Goal: Task Accomplishment & Management: Use online tool/utility

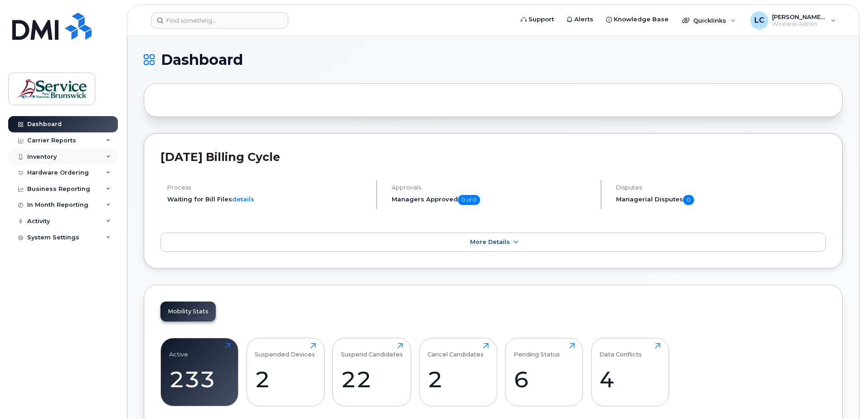
click at [67, 156] on div "Inventory" at bounding box center [63, 157] width 110 height 16
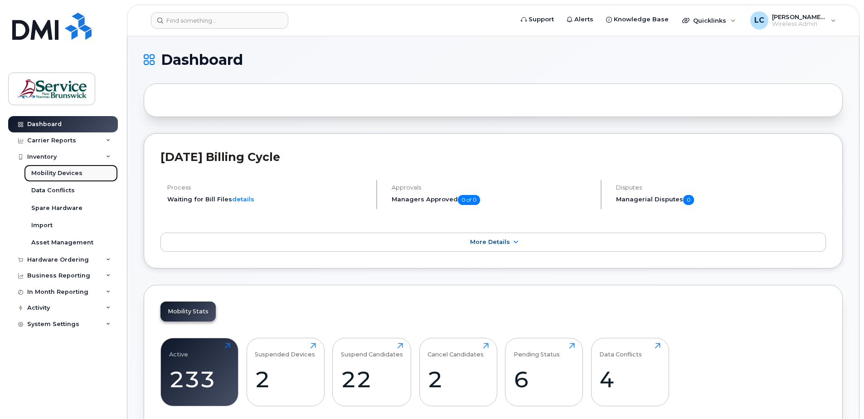
click at [86, 172] on link "Mobility Devices" at bounding box center [71, 173] width 94 height 17
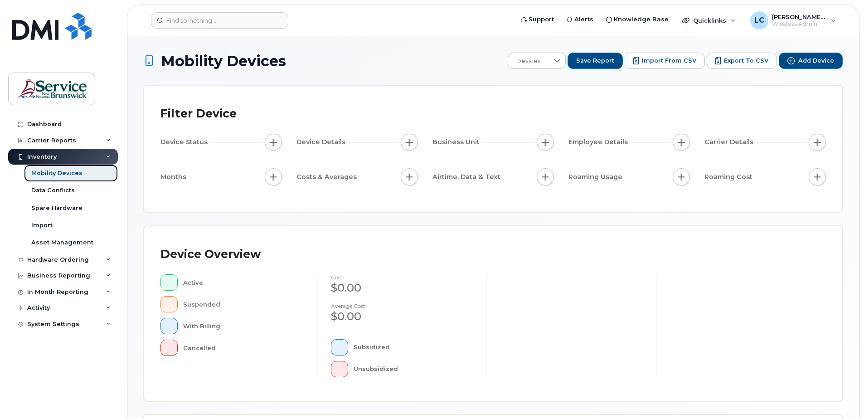
scroll to position [181, 0]
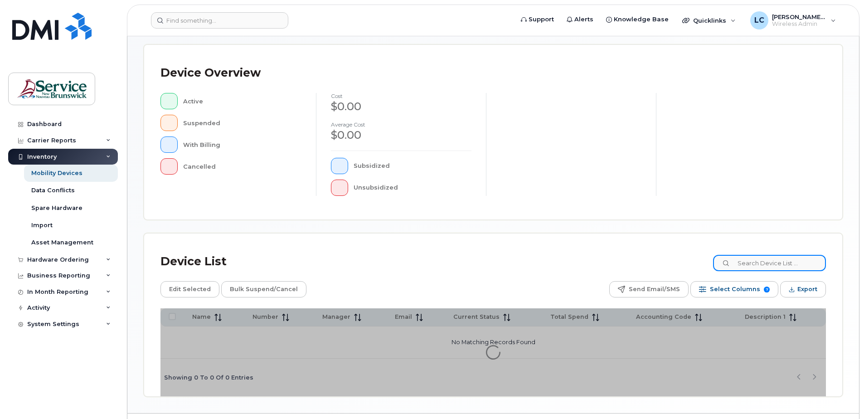
click at [775, 264] on input at bounding box center [769, 263] width 113 height 16
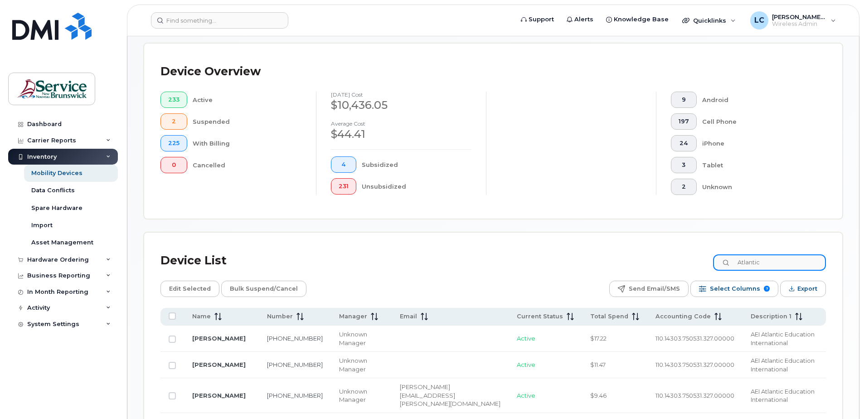
scroll to position [205, 0]
drag, startPoint x: 776, startPoint y: 262, endPoint x: 735, endPoint y: 264, distance: 41.8
click at [735, 264] on div "Atlantic" at bounding box center [769, 264] width 113 height 16
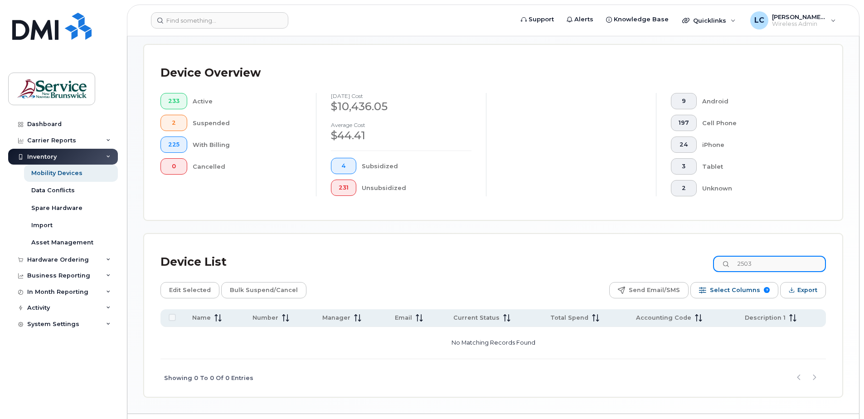
drag, startPoint x: 755, startPoint y: 264, endPoint x: 732, endPoint y: 265, distance: 22.7
click at [732, 265] on div "2503" at bounding box center [769, 264] width 113 height 16
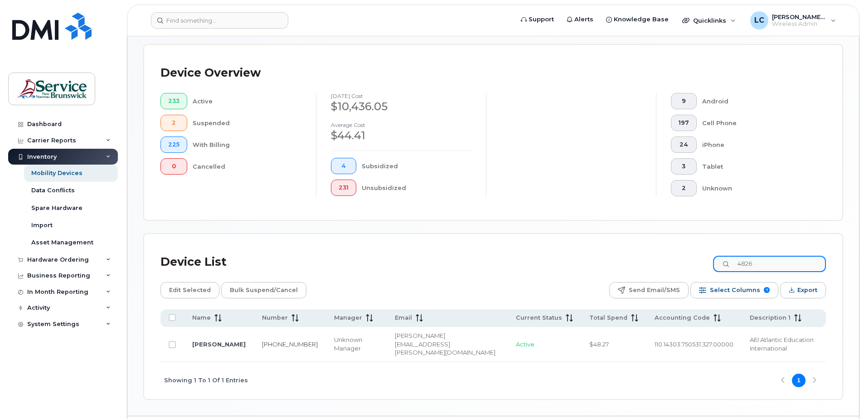
click at [774, 265] on input "4826" at bounding box center [769, 264] width 113 height 16
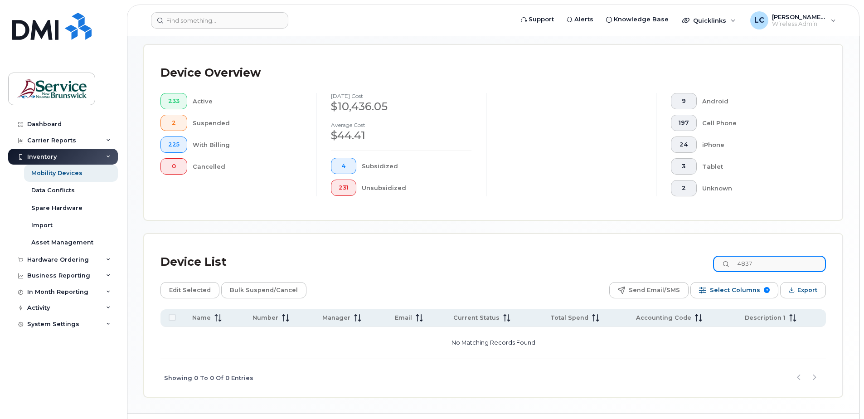
drag, startPoint x: 771, startPoint y: 263, endPoint x: 729, endPoint y: 261, distance: 42.7
click at [729, 261] on input "4837" at bounding box center [769, 264] width 113 height 16
drag, startPoint x: 776, startPoint y: 266, endPoint x: 736, endPoint y: 257, distance: 40.6
click at [736, 257] on input "8243" at bounding box center [769, 264] width 113 height 16
drag, startPoint x: 776, startPoint y: 265, endPoint x: 740, endPoint y: 262, distance: 36.8
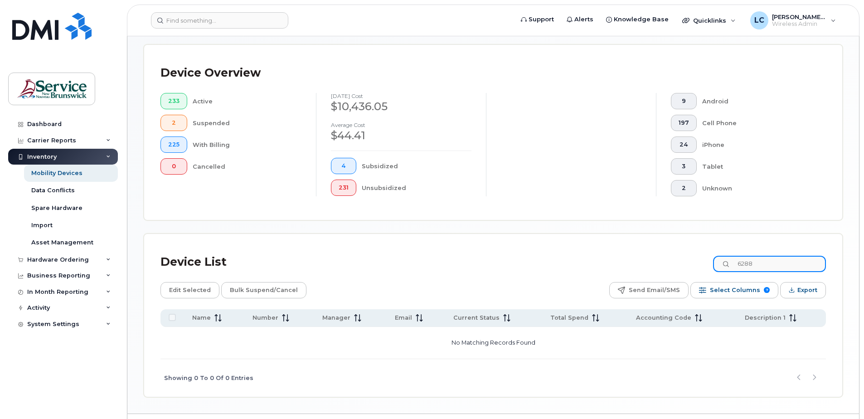
click at [740, 262] on input "6288" at bounding box center [769, 264] width 113 height 16
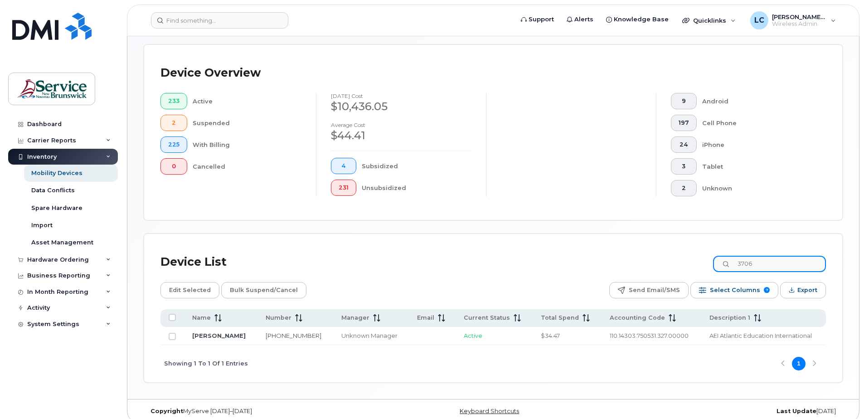
drag, startPoint x: 780, startPoint y: 265, endPoint x: 735, endPoint y: 261, distance: 45.0
click at [735, 261] on div "3706" at bounding box center [769, 264] width 113 height 16
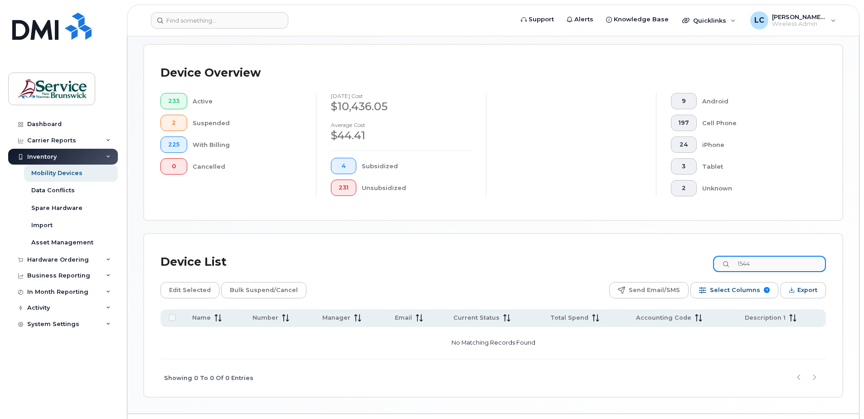
drag, startPoint x: 767, startPoint y: 263, endPoint x: 734, endPoint y: 262, distance: 32.6
click at [734, 262] on div "1544" at bounding box center [769, 264] width 113 height 16
drag, startPoint x: 761, startPoint y: 263, endPoint x: 742, endPoint y: 261, distance: 19.6
click at [741, 262] on input "7124" at bounding box center [769, 264] width 113 height 16
type input "atlantic"
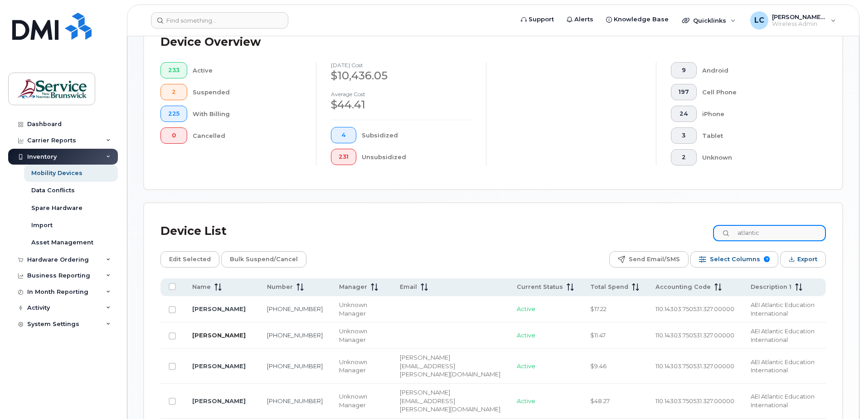
scroll to position [295, 0]
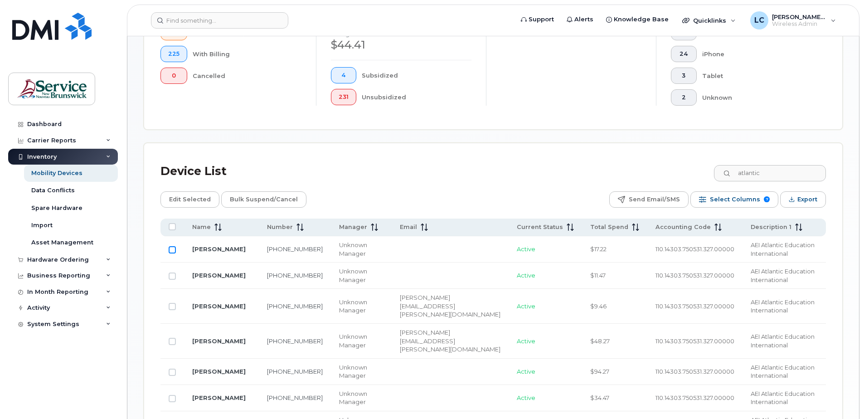
click at [172, 248] on input "Row Unselected" at bounding box center [172, 249] width 7 height 7
checkbox input "true"
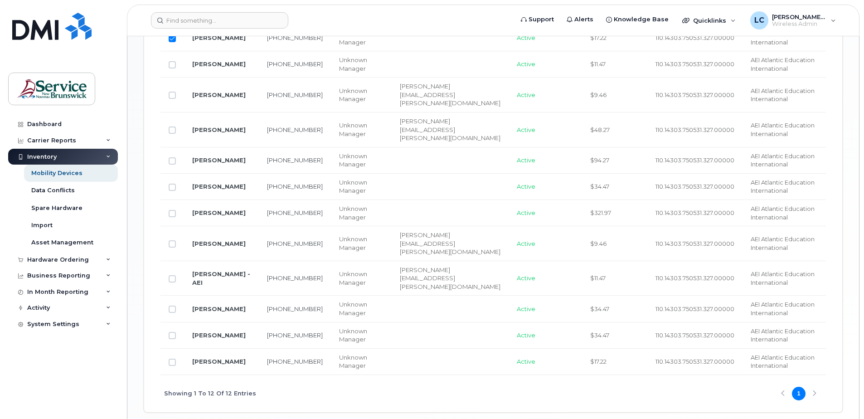
scroll to position [512, 0]
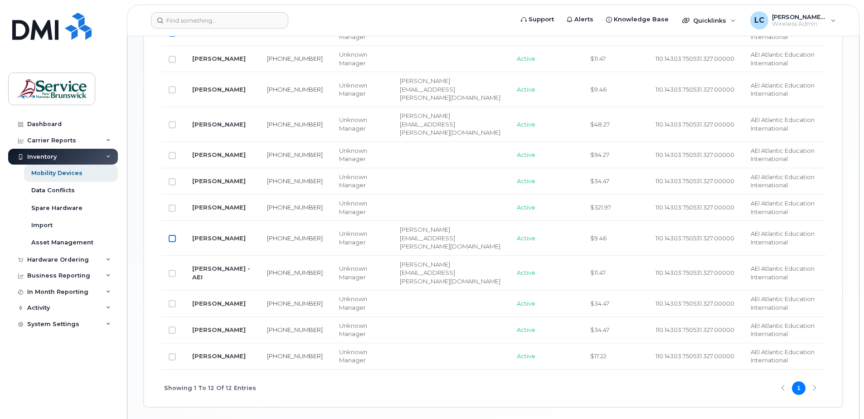
click at [173, 235] on input "Row Unselected" at bounding box center [172, 238] width 7 height 7
checkbox input "true"
click at [174, 204] on input "Row Unselected" at bounding box center [172, 207] width 7 height 7
checkbox input "true"
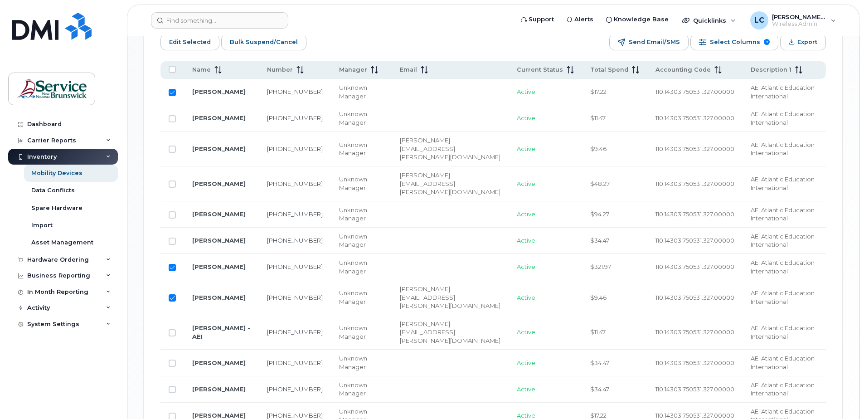
scroll to position [467, 0]
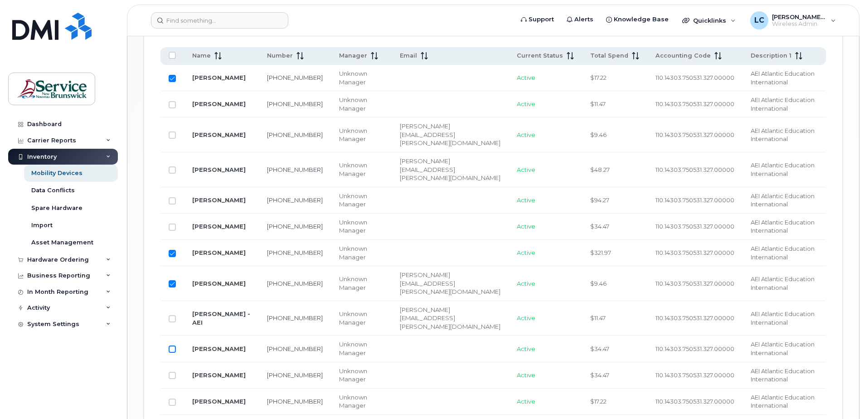
click at [170, 345] on input "Row Unselected" at bounding box center [172, 348] width 7 height 7
checkbox input "true"
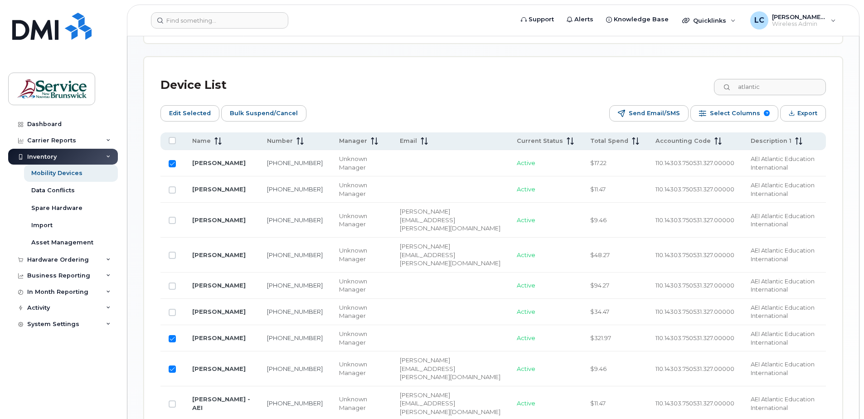
scroll to position [376, 0]
